Goal: Transaction & Acquisition: Register for event/course

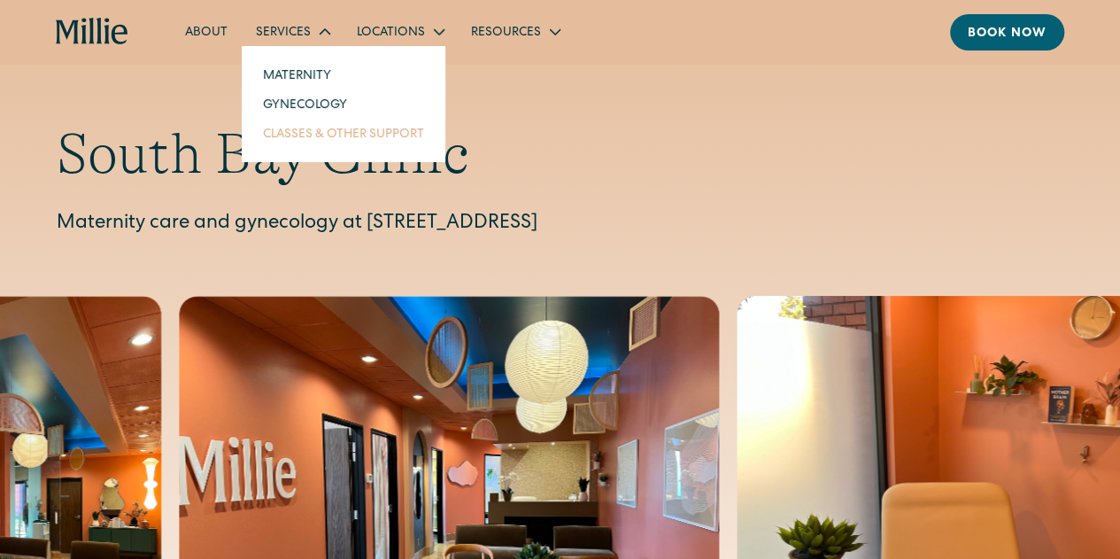
click at [287, 135] on link "Classes & Other Support" at bounding box center [344, 133] width 190 height 29
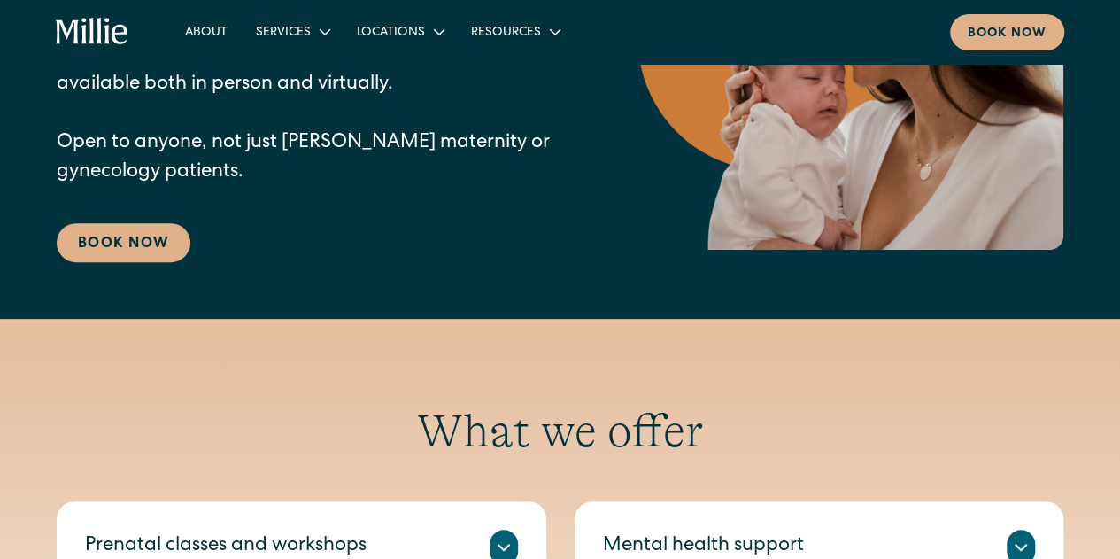
scroll to position [620, 0]
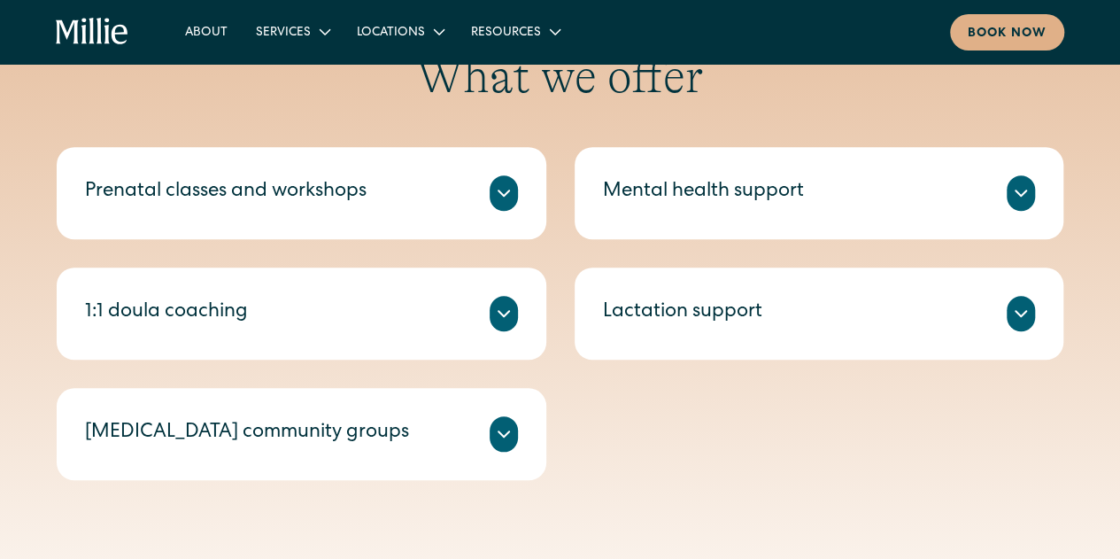
click at [291, 190] on div "Prenatal classes and workshops" at bounding box center [226, 192] width 282 height 29
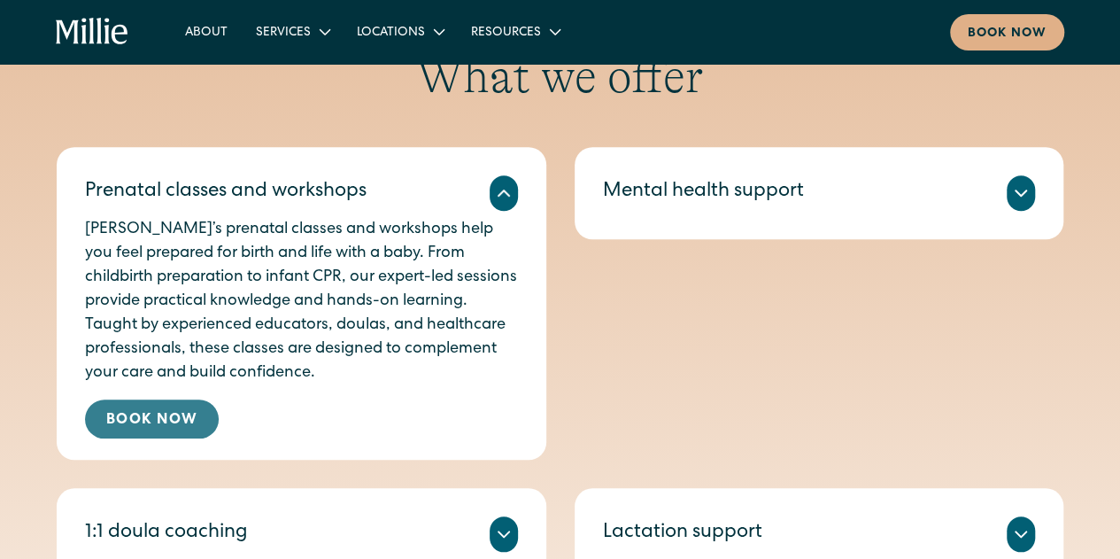
click at [166, 420] on link "Book Now" at bounding box center [152, 418] width 134 height 39
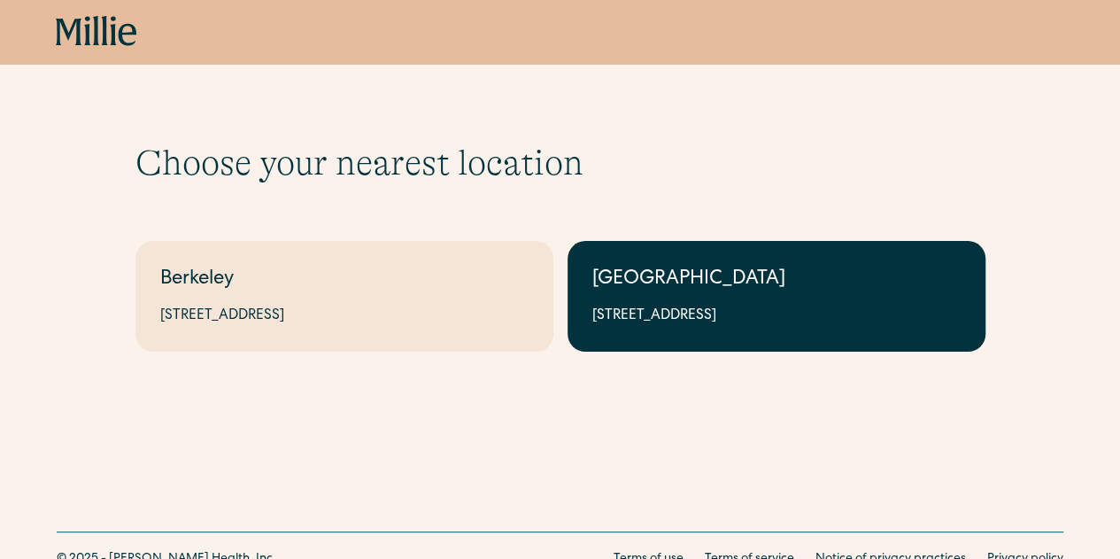
click at [738, 313] on div "1471 Saratoga Ave, Suite 101, San Jose, CA 95129" at bounding box center [776, 316] width 368 height 21
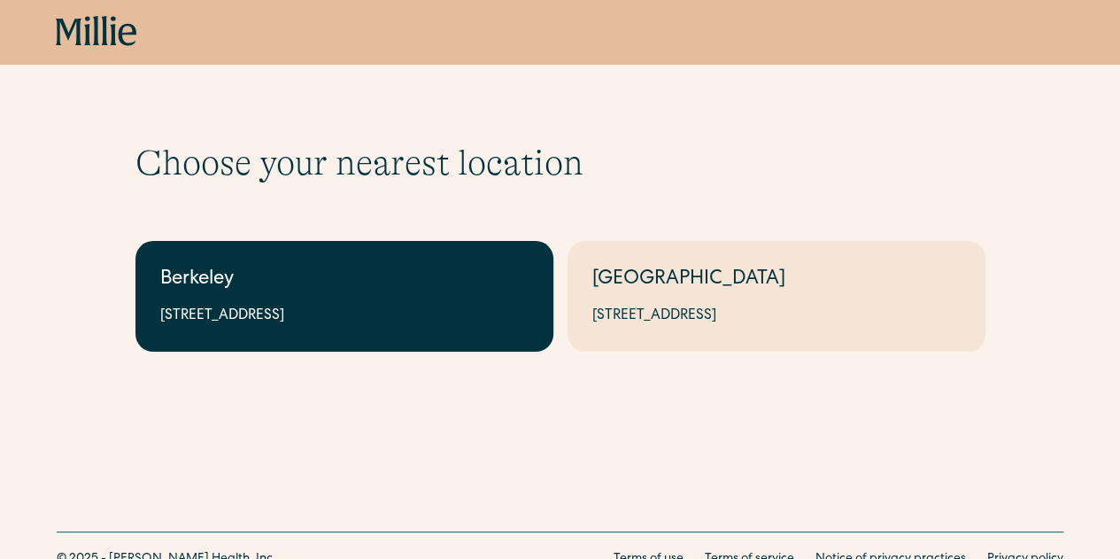
click at [232, 351] on link "Berkeley 2999 Regent St, Suite 524, Berkeley, CA 94705" at bounding box center [344, 296] width 418 height 111
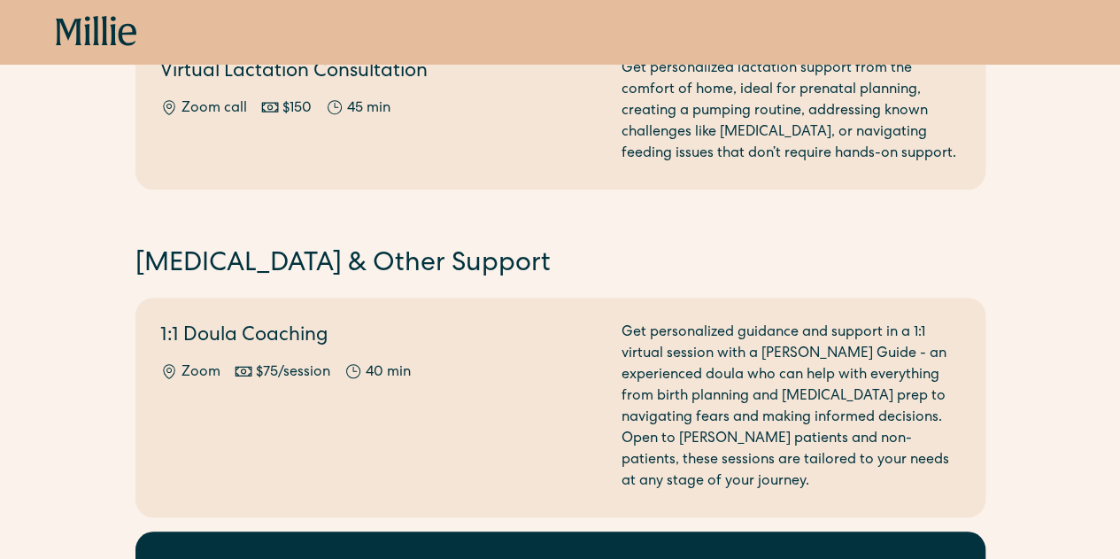
scroll to position [177, 0]
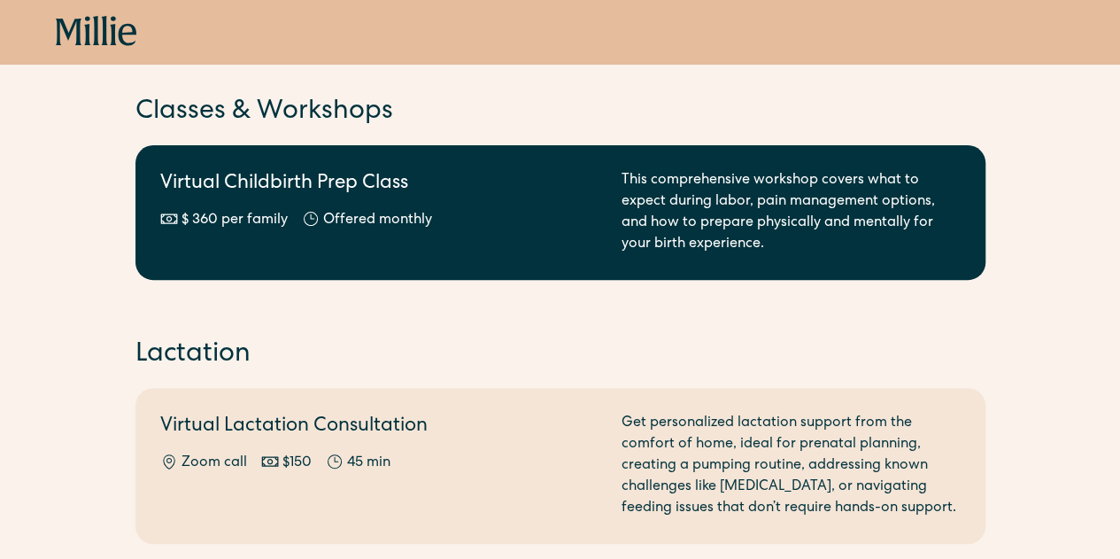
click at [602, 238] on div "Virtual Childbirth Prep Class $ 360 per family Offered monthly Every other mont…" at bounding box center [560, 212] width 801 height 85
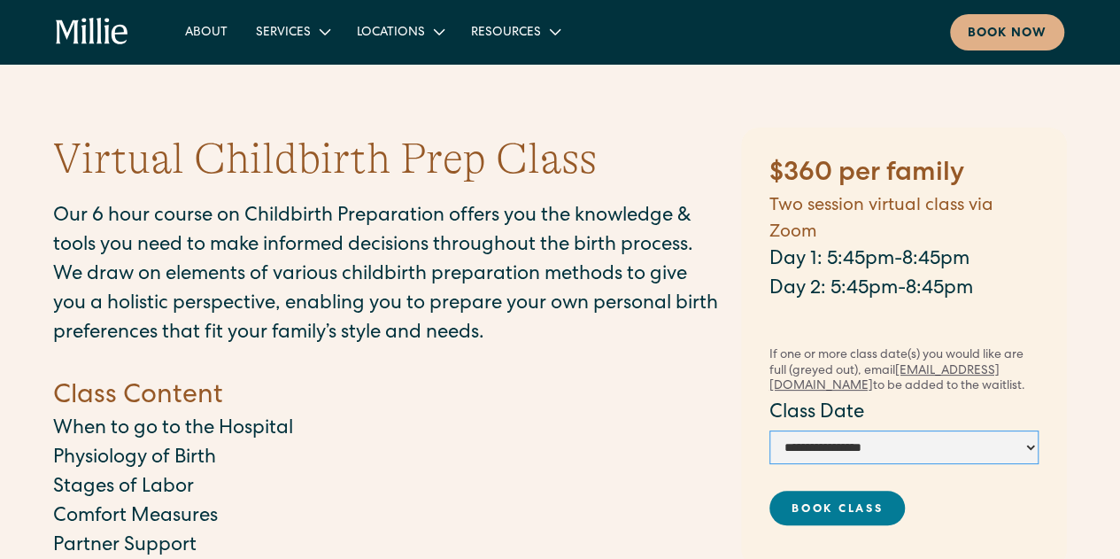
click at [838, 460] on select "**********" at bounding box center [904, 447] width 269 height 34
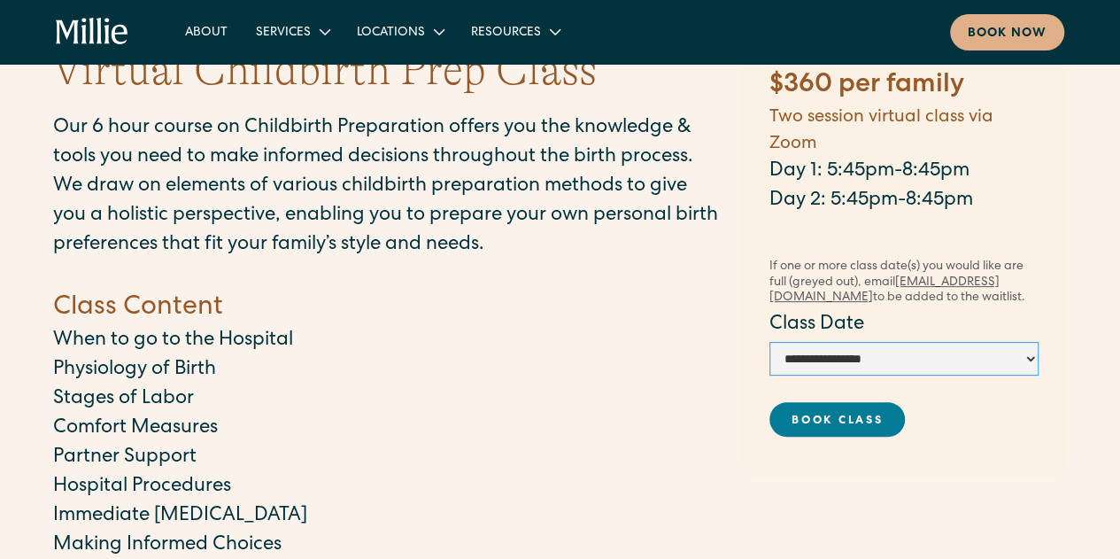
click at [1021, 368] on select "**********" at bounding box center [904, 359] width 269 height 34
click at [439, 350] on p "When to go to the Hospital" at bounding box center [388, 341] width 670 height 29
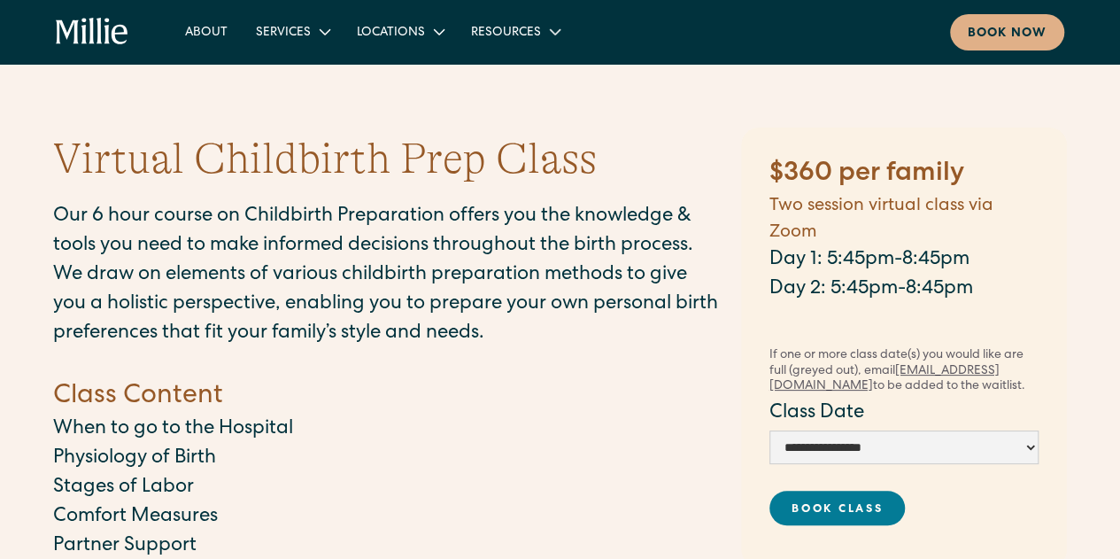
click at [627, 185] on div "Virtual Childbirth Prep Class Our 6 hour course on Childbirth Preparation offer…" at bounding box center [388, 565] width 670 height 869
